Goal: Information Seeking & Learning: Learn about a topic

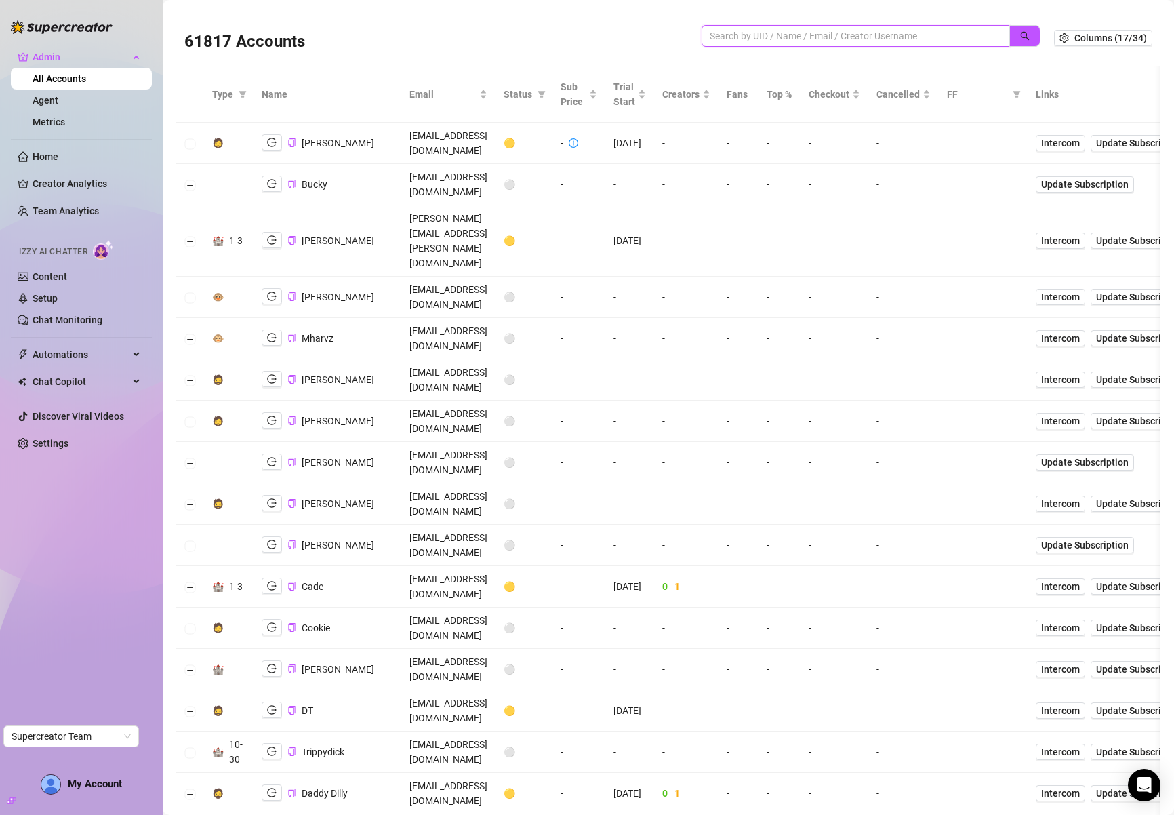
click at [748, 37] on input "search" at bounding box center [850, 35] width 281 height 15
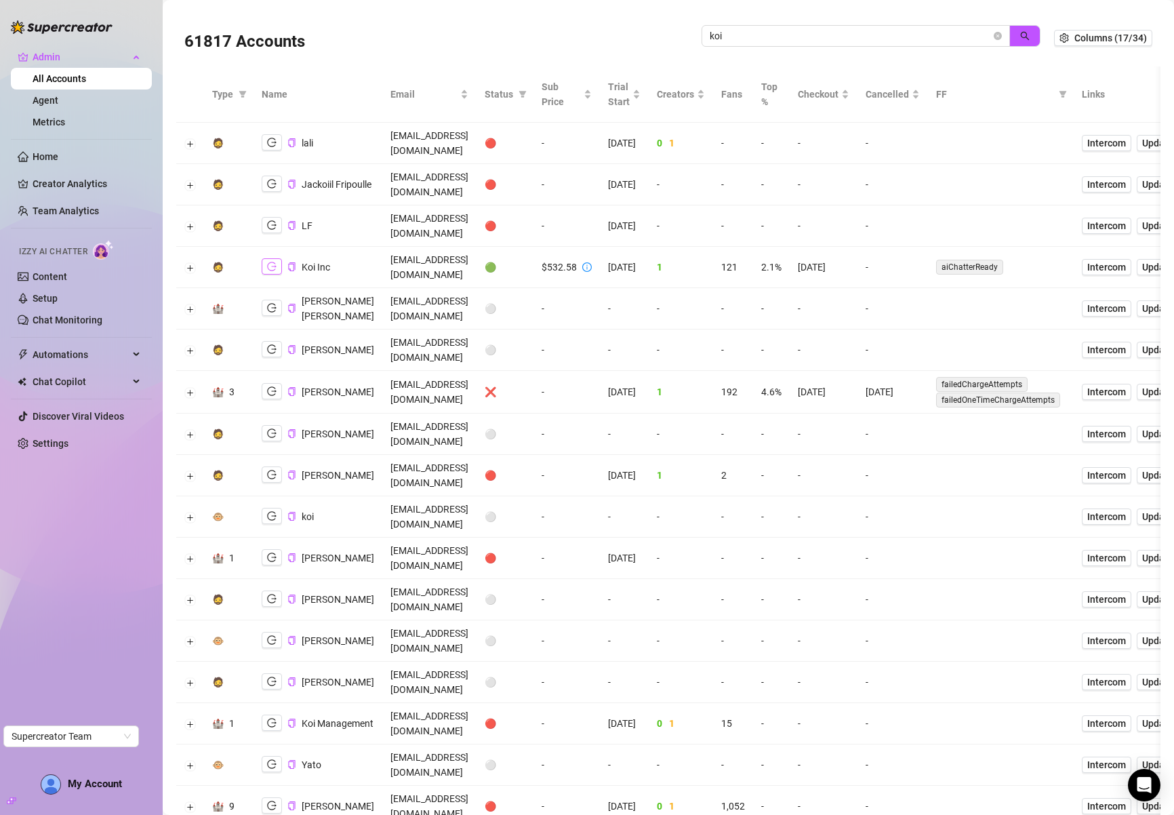
click at [268, 262] on icon "logout" at bounding box center [271, 266] width 9 height 9
click at [897, 35] on input "koi" at bounding box center [850, 35] width 281 height 15
type input "jaylie"
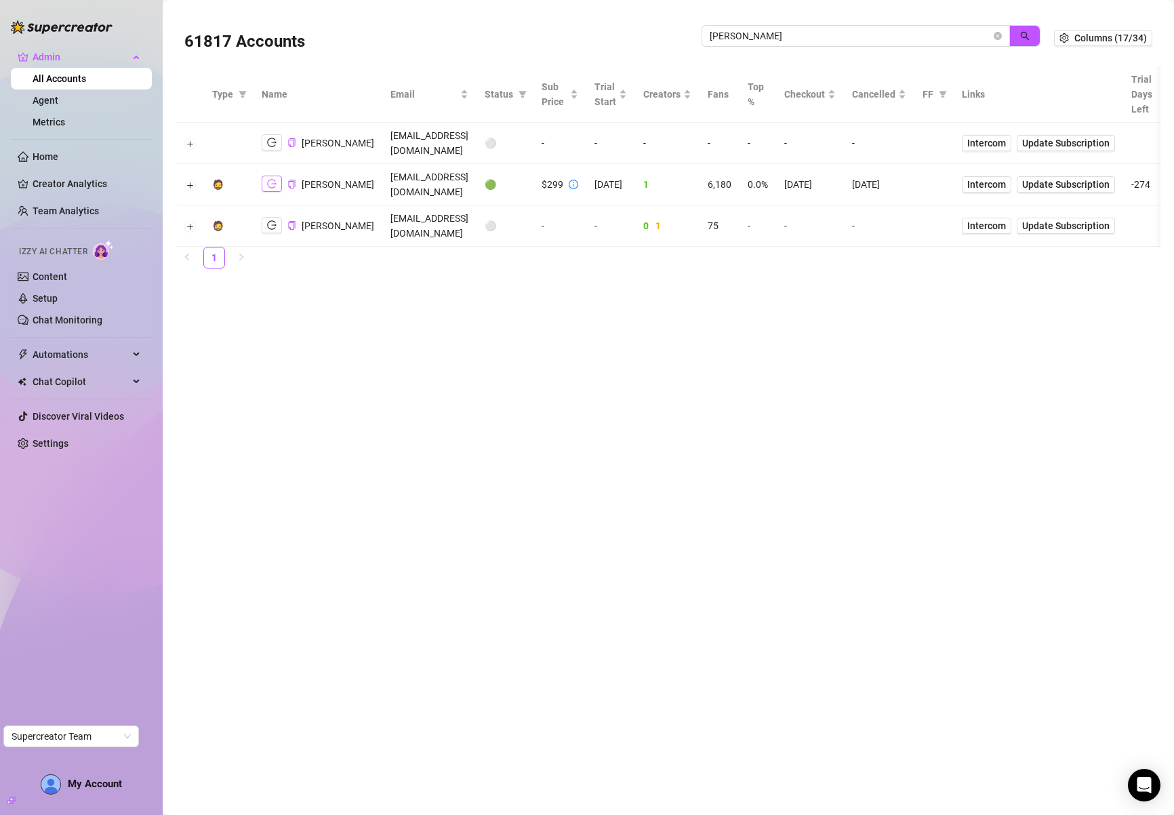
click at [273, 180] on icon "logout" at bounding box center [271, 184] width 9 height 9
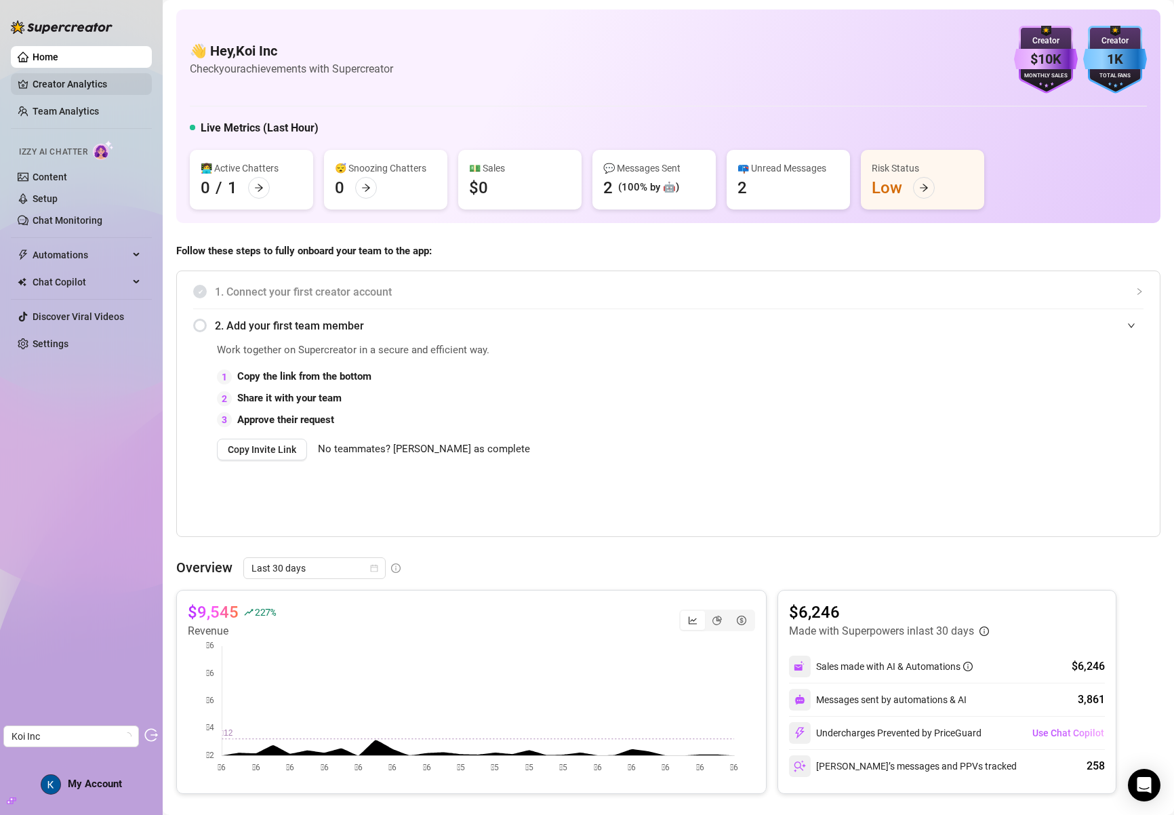
click at [68, 81] on link "Creator Analytics" at bounding box center [87, 84] width 108 height 22
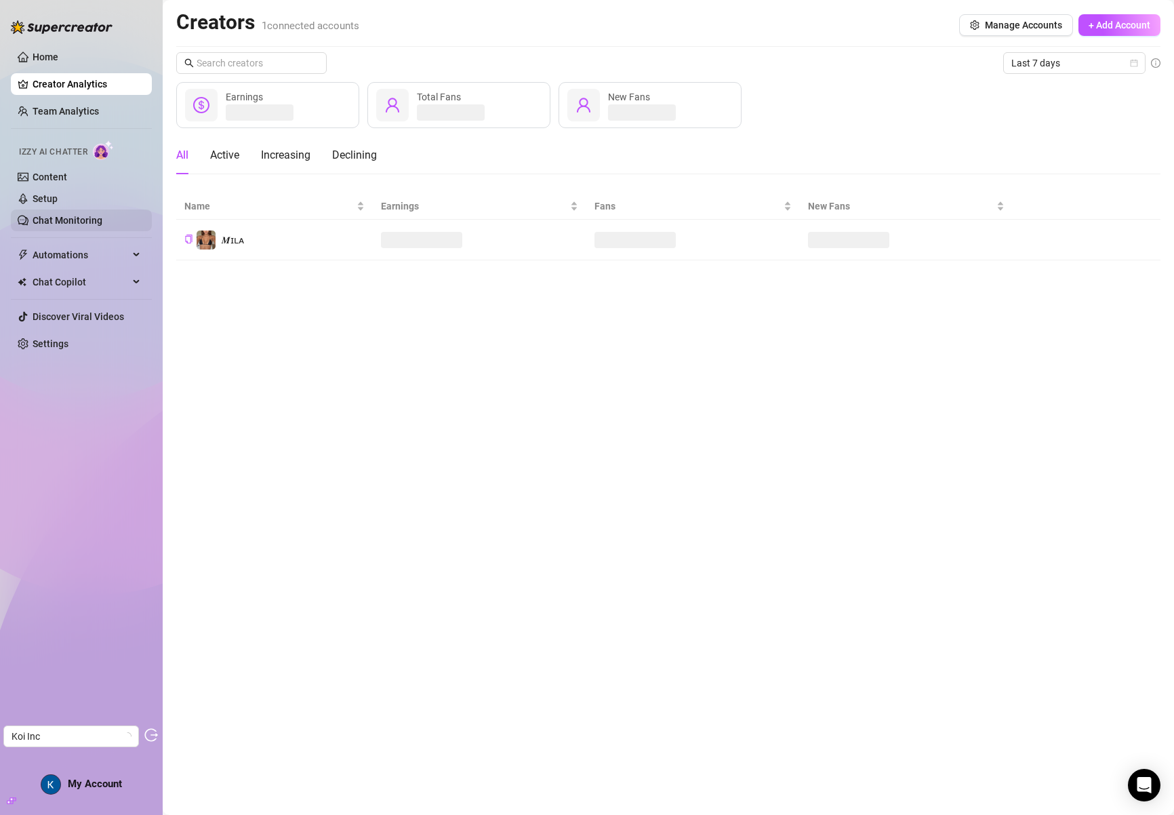
click at [86, 215] on link "Chat Monitoring" at bounding box center [68, 220] width 70 height 11
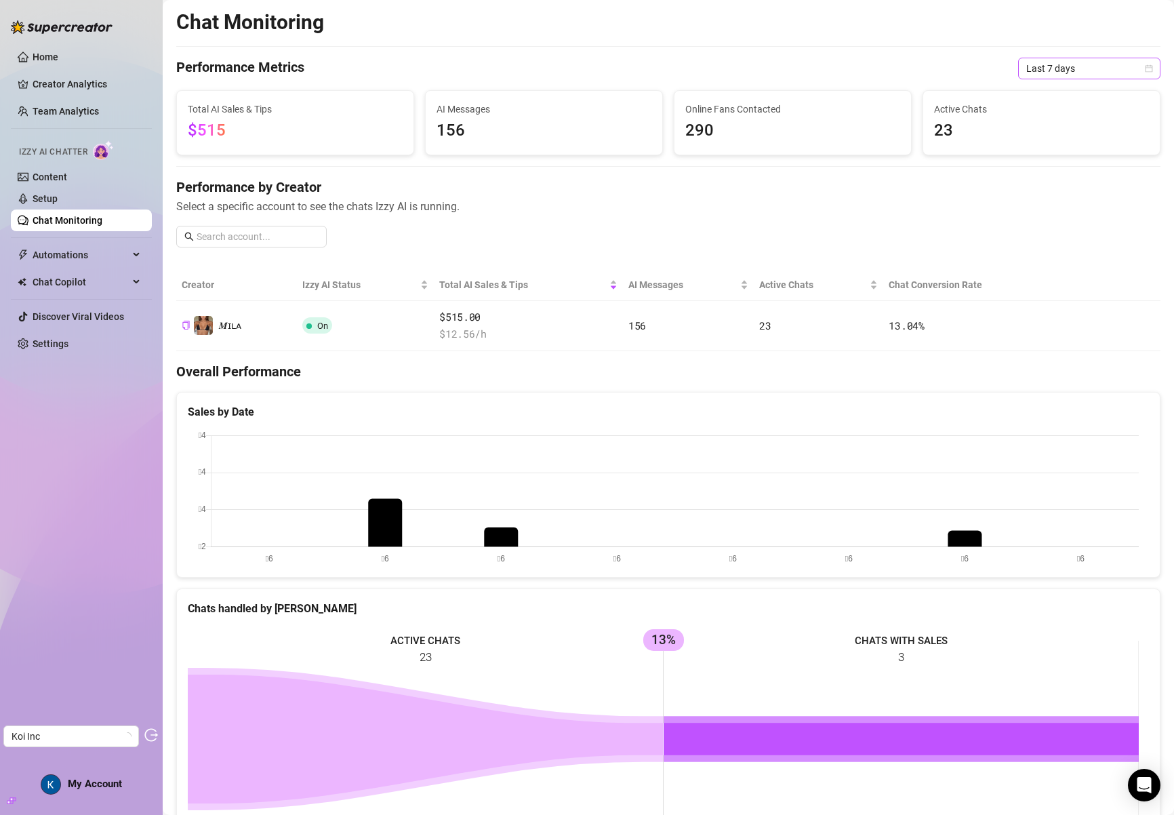
click at [1041, 68] on span "Last 7 days" at bounding box center [1089, 68] width 126 height 20
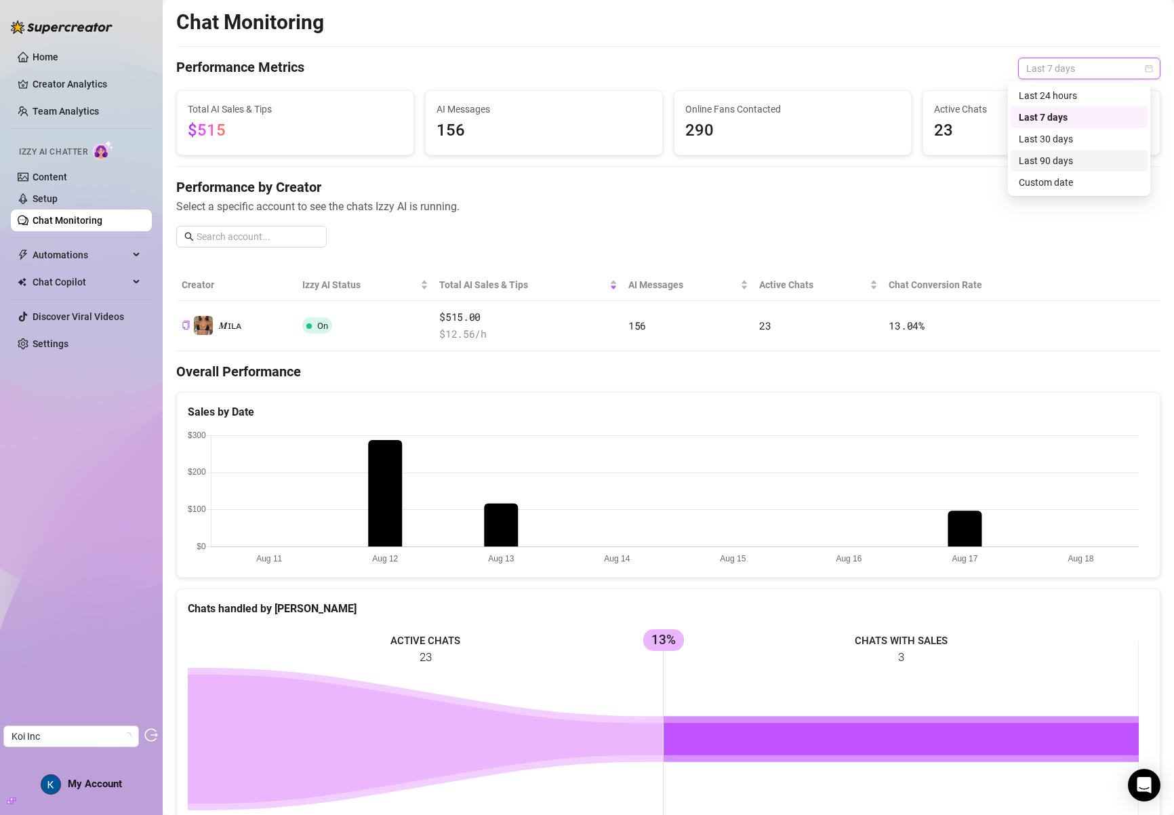
click at [1074, 159] on div "Last 90 days" at bounding box center [1079, 160] width 121 height 15
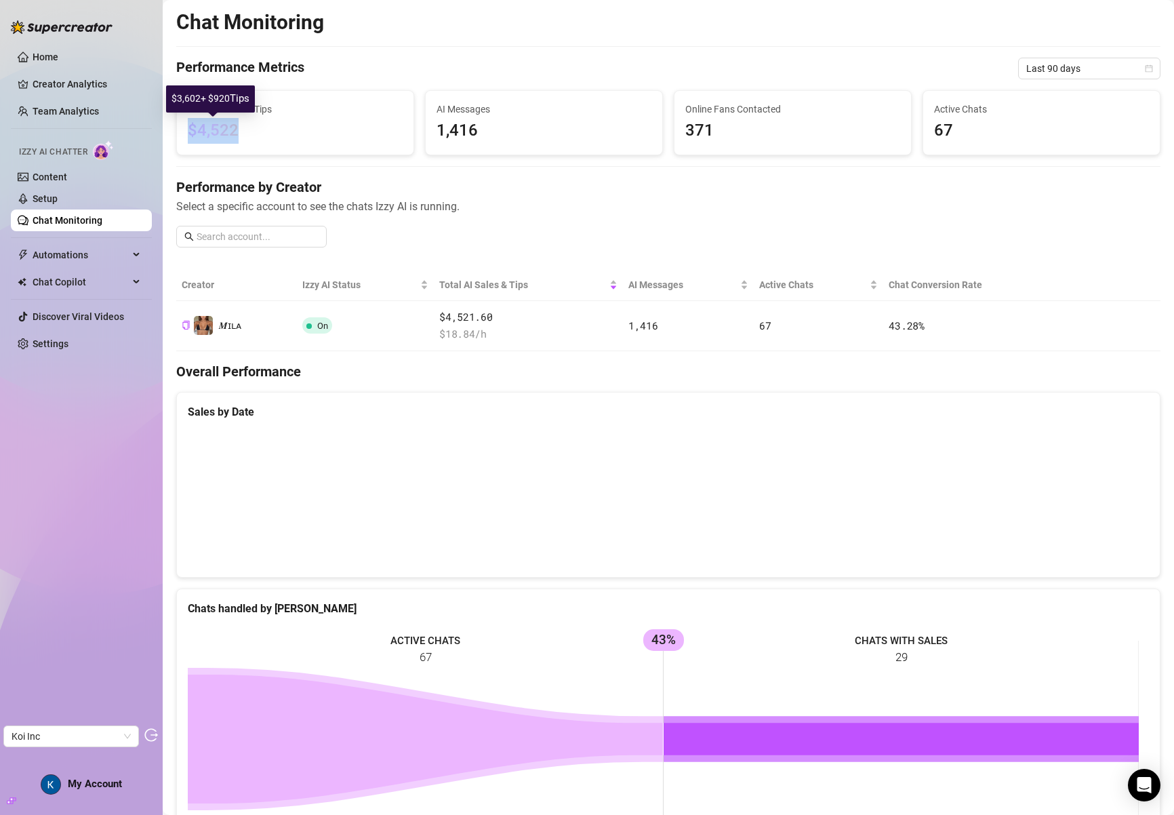
drag, startPoint x: 247, startPoint y: 132, endPoint x: 188, endPoint y: 136, distance: 58.4
click at [188, 136] on span "$4,522" at bounding box center [295, 131] width 215 height 26
drag, startPoint x: 479, startPoint y: 134, endPoint x: 443, endPoint y: 133, distance: 35.3
click at [443, 133] on span "1,416" at bounding box center [544, 131] width 215 height 26
click at [439, 132] on span "1,416" at bounding box center [544, 131] width 215 height 26
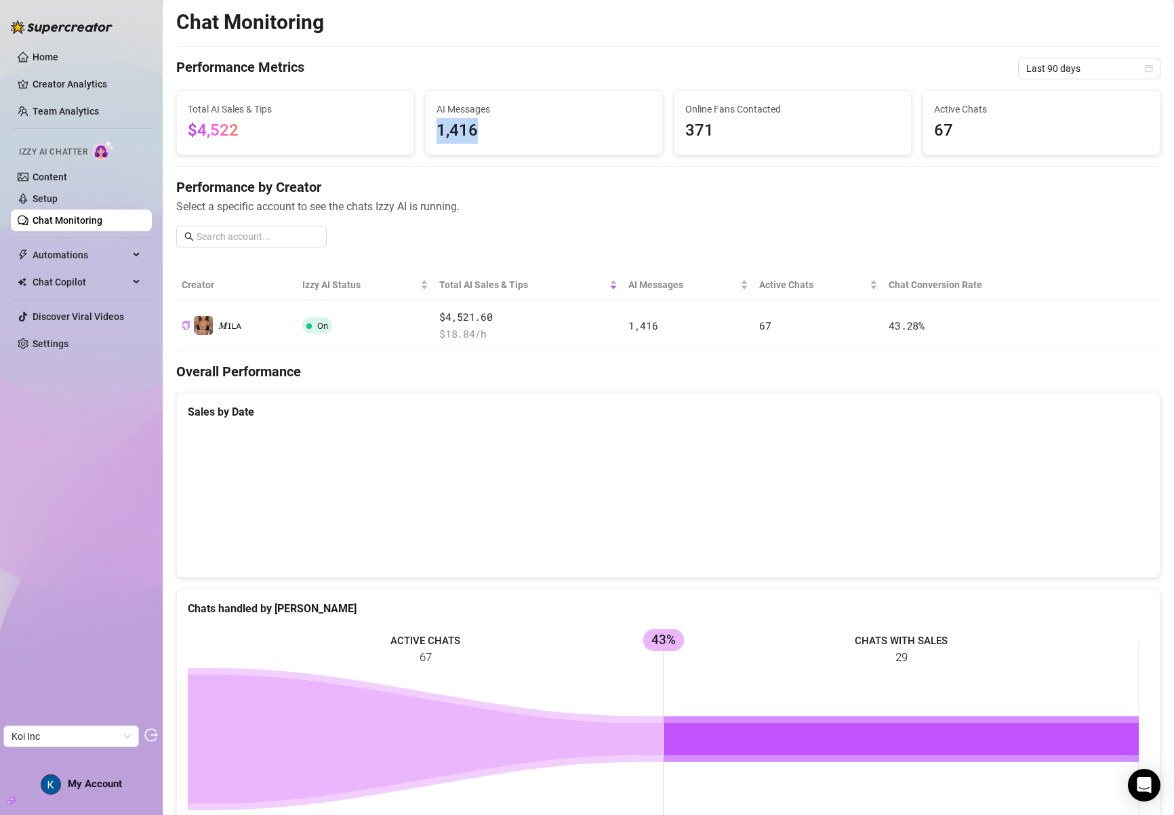
drag, startPoint x: 436, startPoint y: 129, endPoint x: 494, endPoint y: 129, distance: 57.6
click at [494, 129] on span "1,416" at bounding box center [544, 131] width 215 height 26
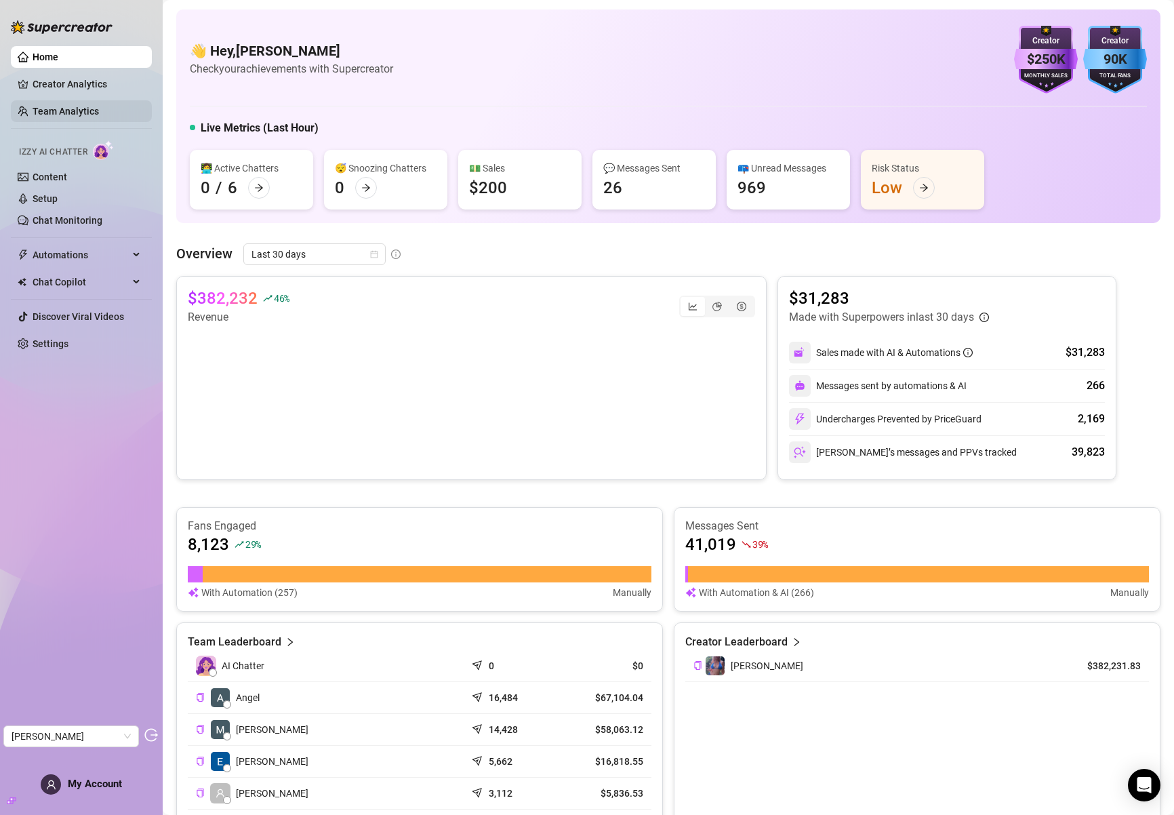
click at [69, 106] on link "Team Analytics" at bounding box center [66, 111] width 66 height 11
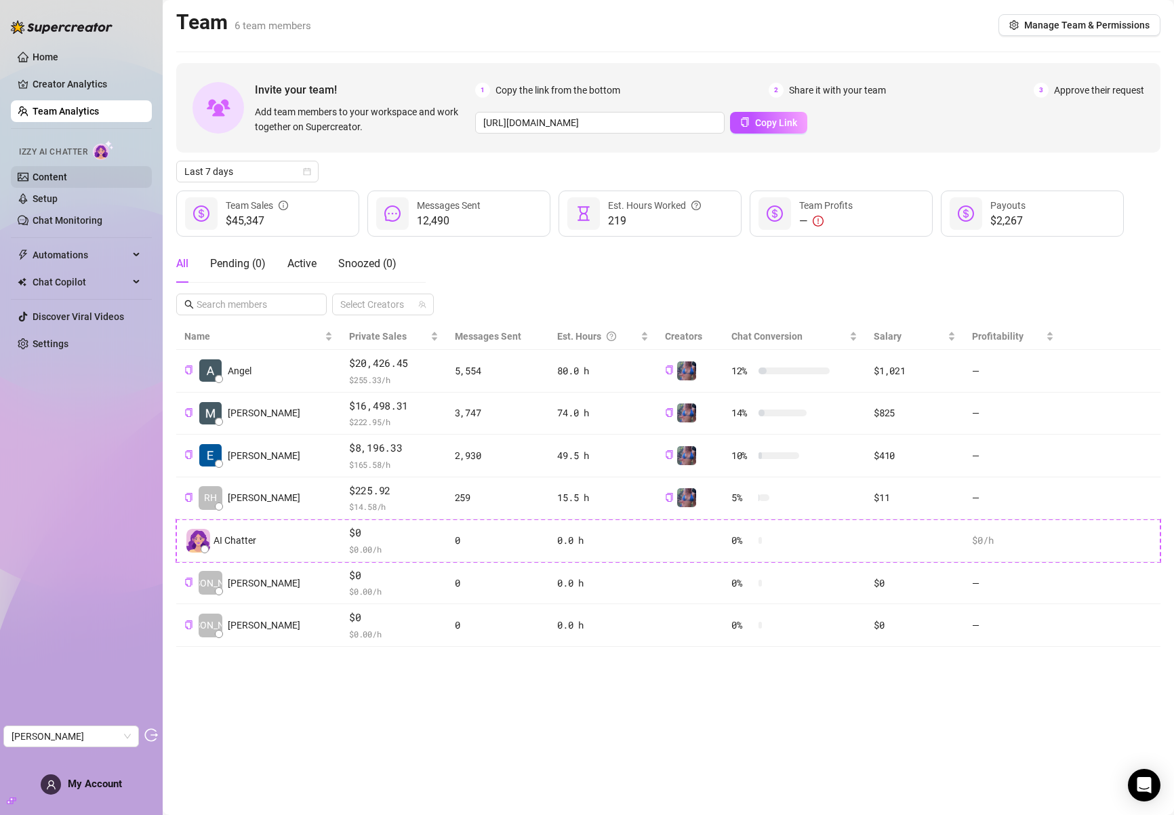
click at [49, 178] on link "Content" at bounding box center [50, 177] width 35 height 11
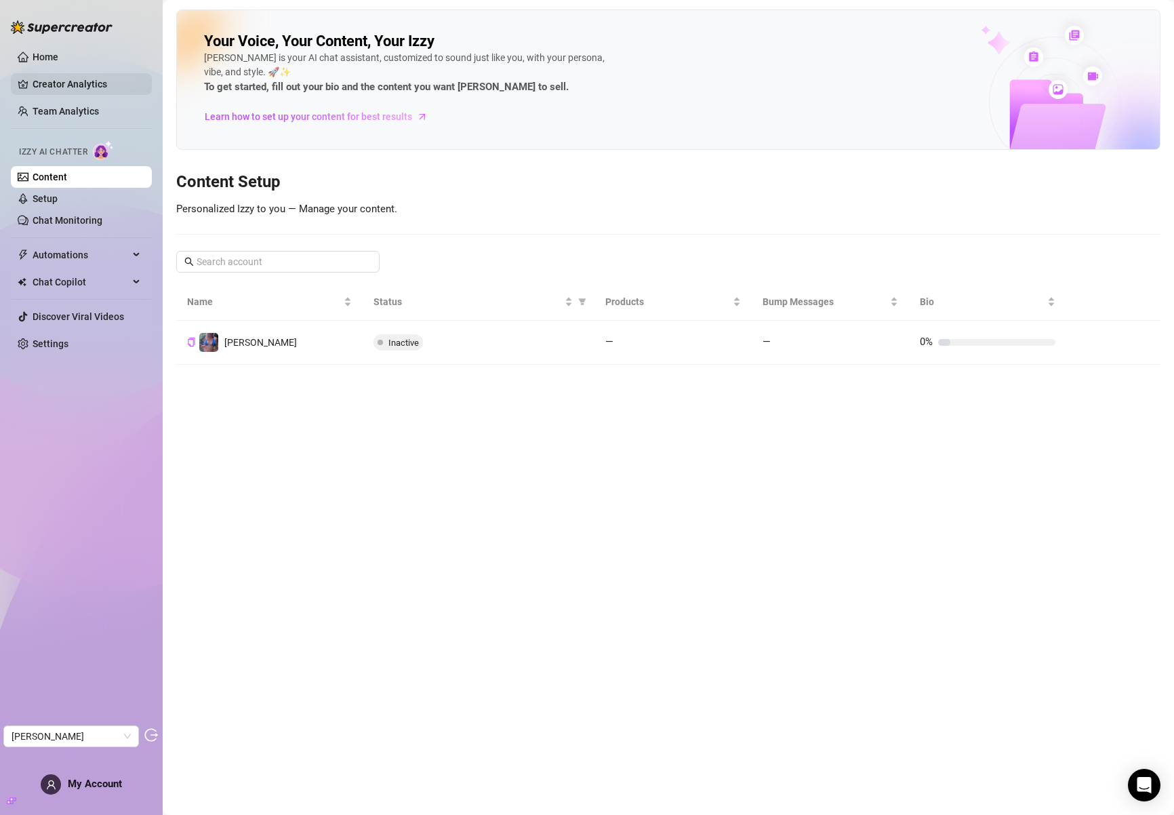
click at [47, 89] on link "Creator Analytics" at bounding box center [87, 84] width 108 height 22
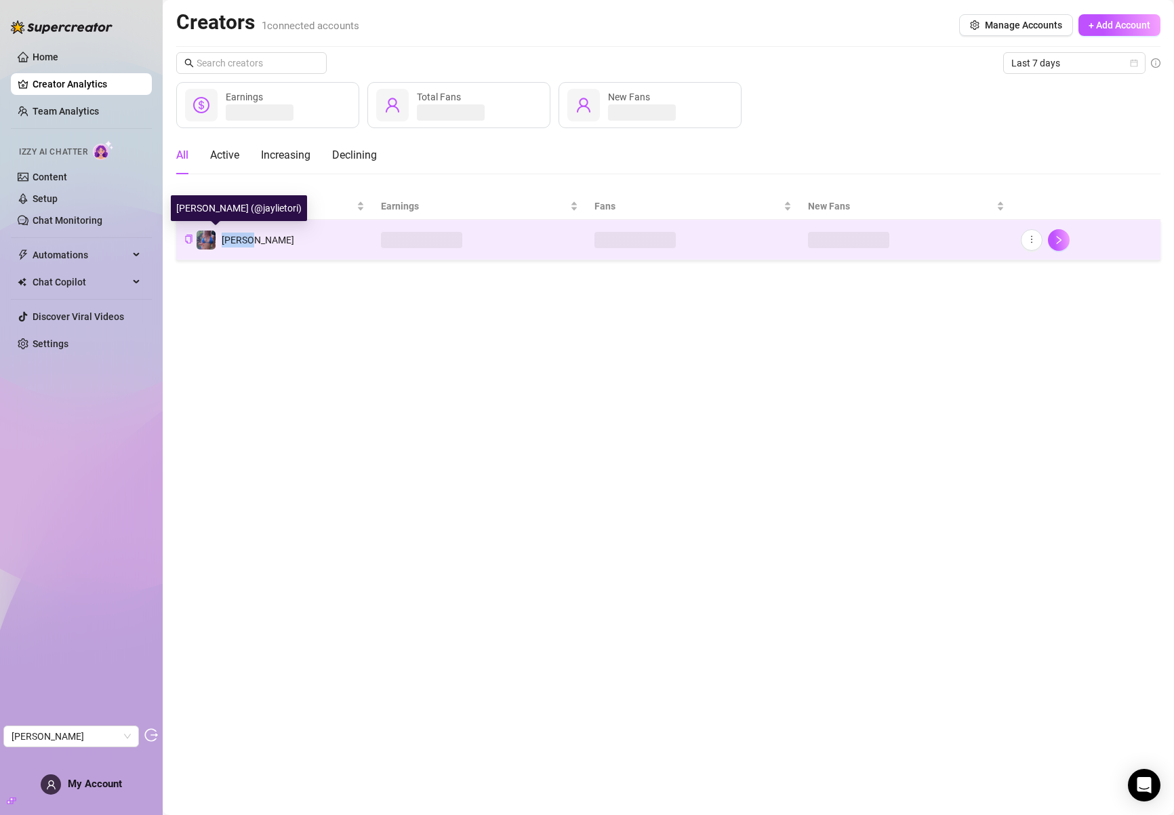
drag, startPoint x: 243, startPoint y: 241, endPoint x: 219, endPoint y: 242, distance: 24.4
click at [219, 242] on td "Jaylie" at bounding box center [274, 240] width 197 height 41
